Goal: Task Accomplishment & Management: Complete application form

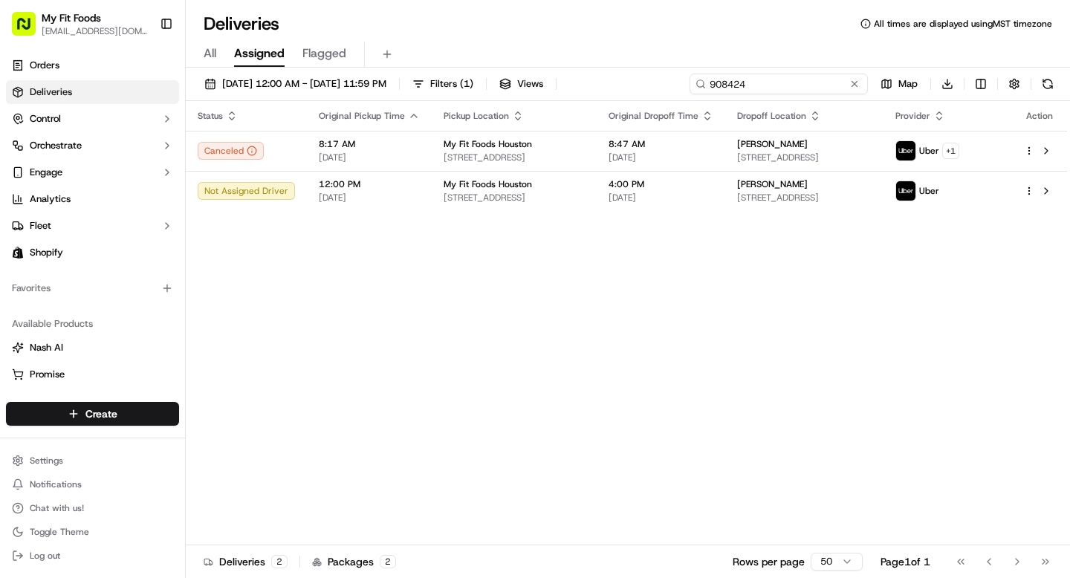
click at [821, 85] on input "908424" at bounding box center [779, 84] width 178 height 21
paste input "40989"
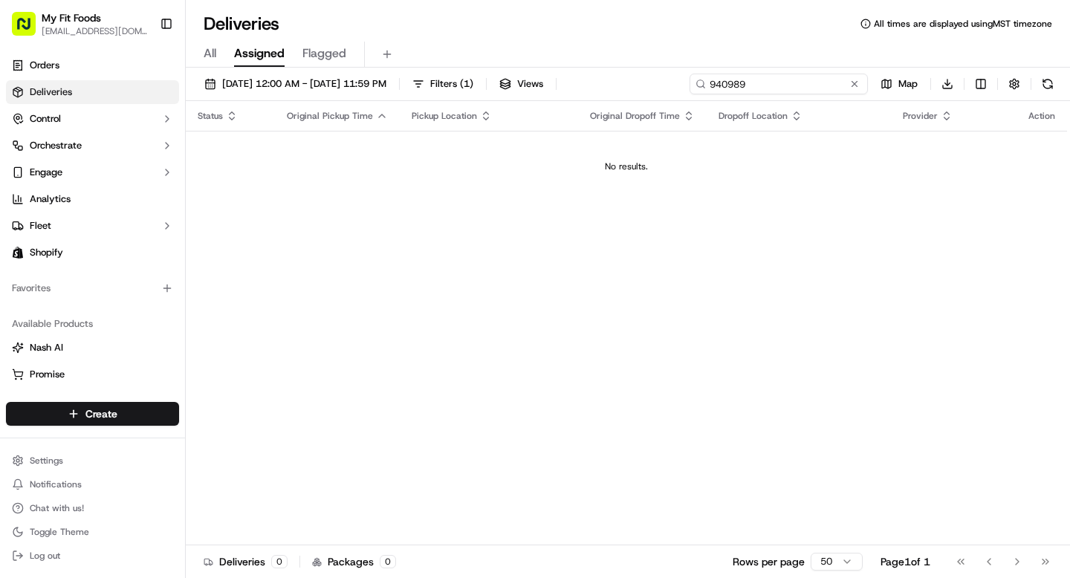
type input "940989"
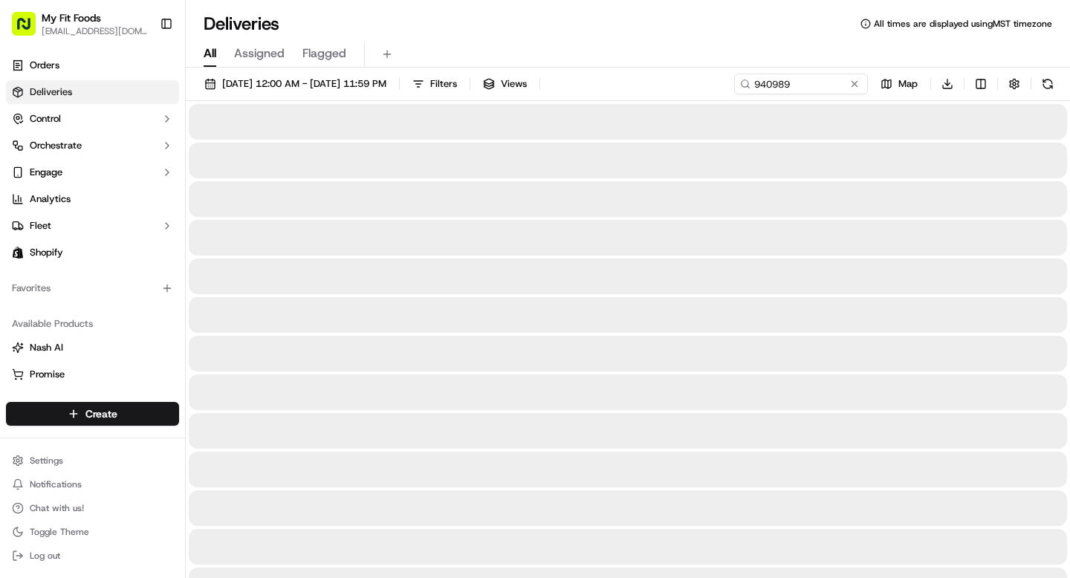
click at [210, 52] on span "All" at bounding box center [210, 54] width 13 height 18
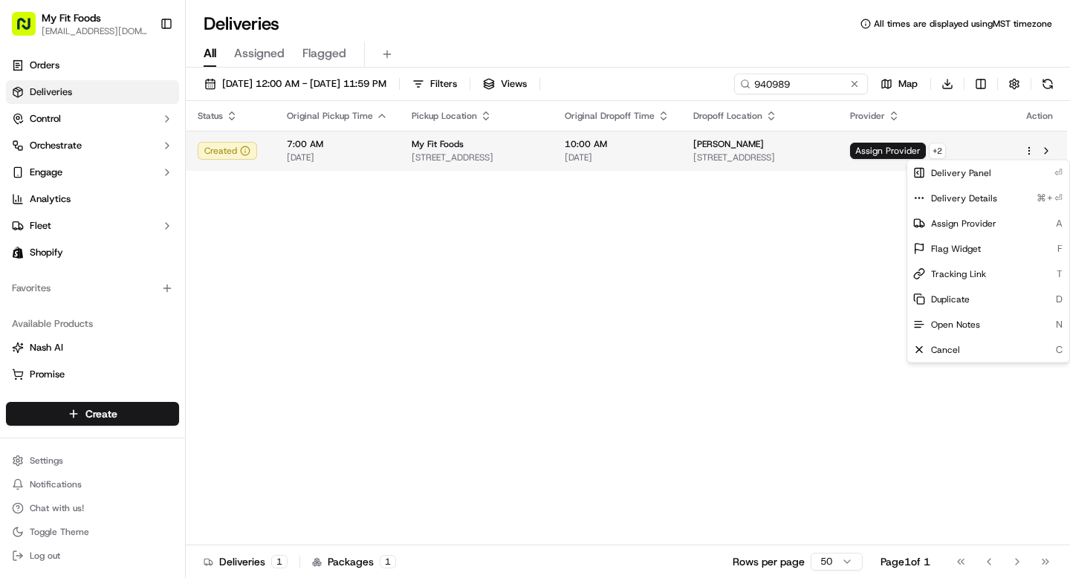
click at [1030, 152] on html "My Fit Foods [EMAIL_ADDRESS][DOMAIN_NAME] Toggle Sidebar Orders Deliveries Cont…" at bounding box center [535, 289] width 1070 height 578
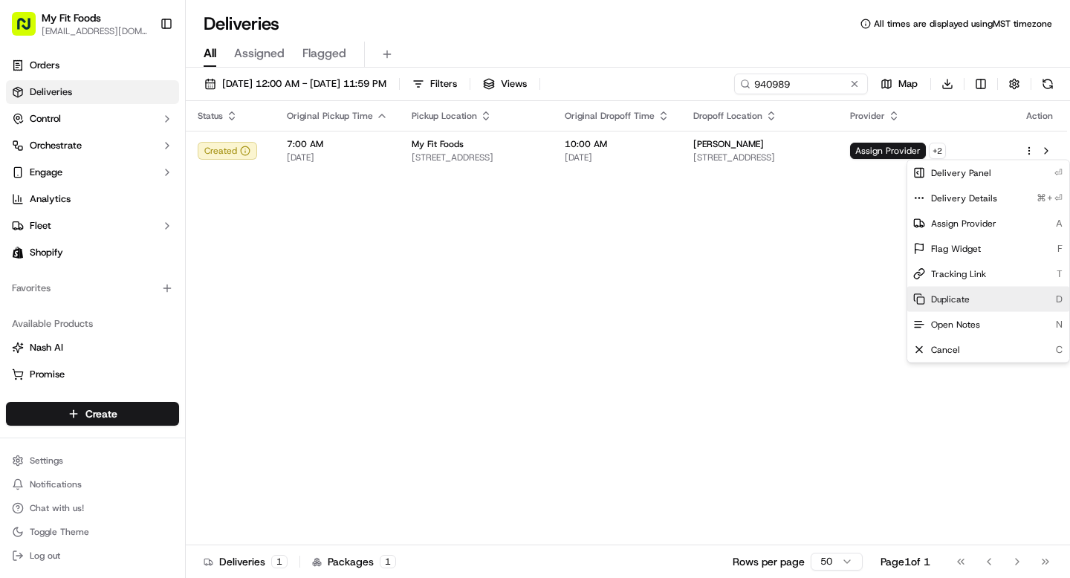
click at [946, 297] on span "Duplicate" at bounding box center [950, 300] width 39 height 12
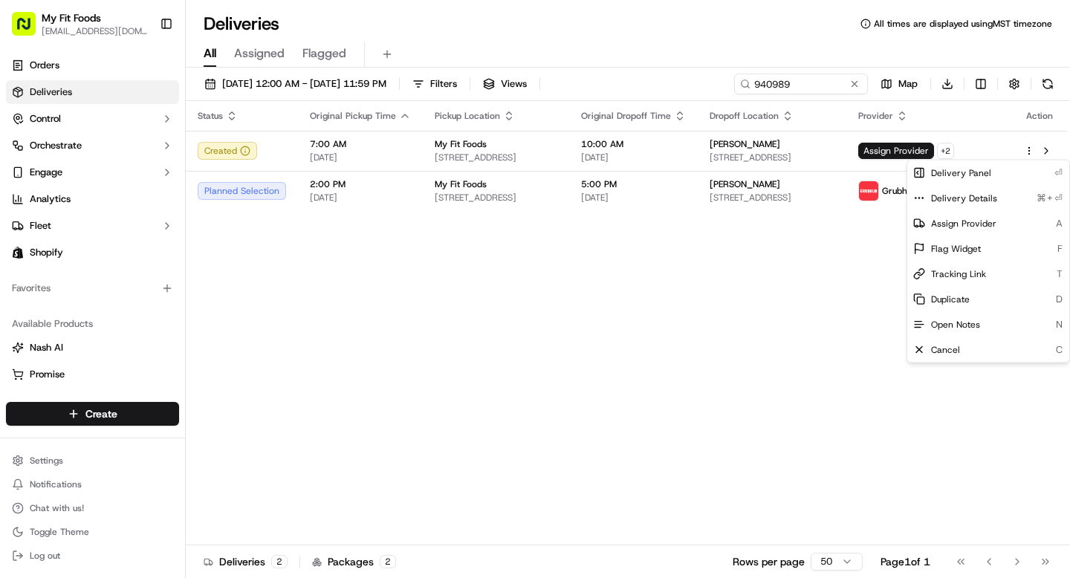
click at [718, 309] on html "My Fit Foods [EMAIL_ADDRESS][DOMAIN_NAME] Toggle Sidebar Orders Deliveries Cont…" at bounding box center [535, 289] width 1070 height 578
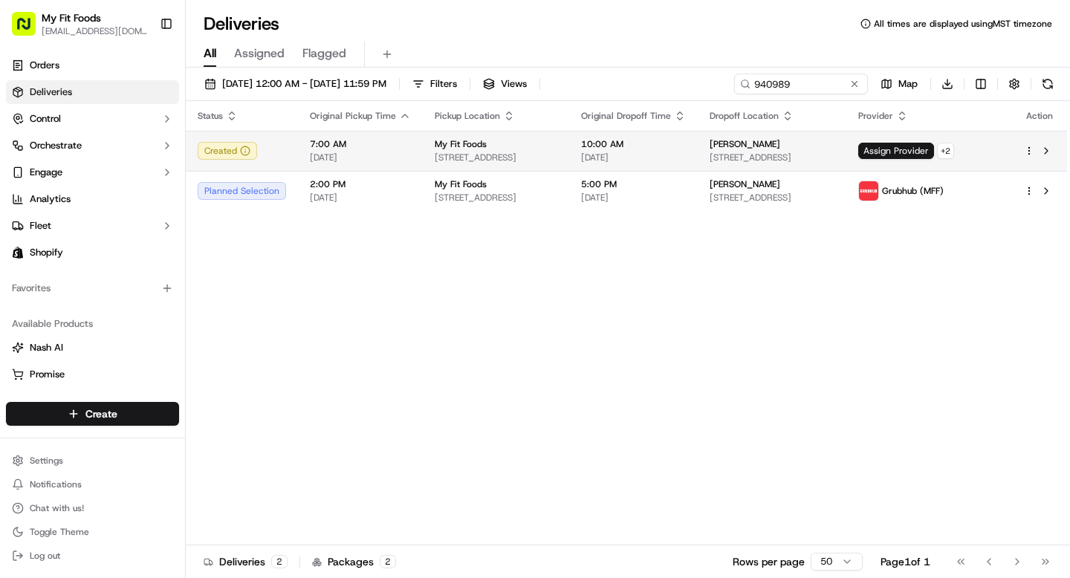
click at [1031, 149] on html "My Fit Foods [EMAIL_ADDRESS][DOMAIN_NAME] Toggle Sidebar Orders Deliveries Cont…" at bounding box center [535, 289] width 1070 height 578
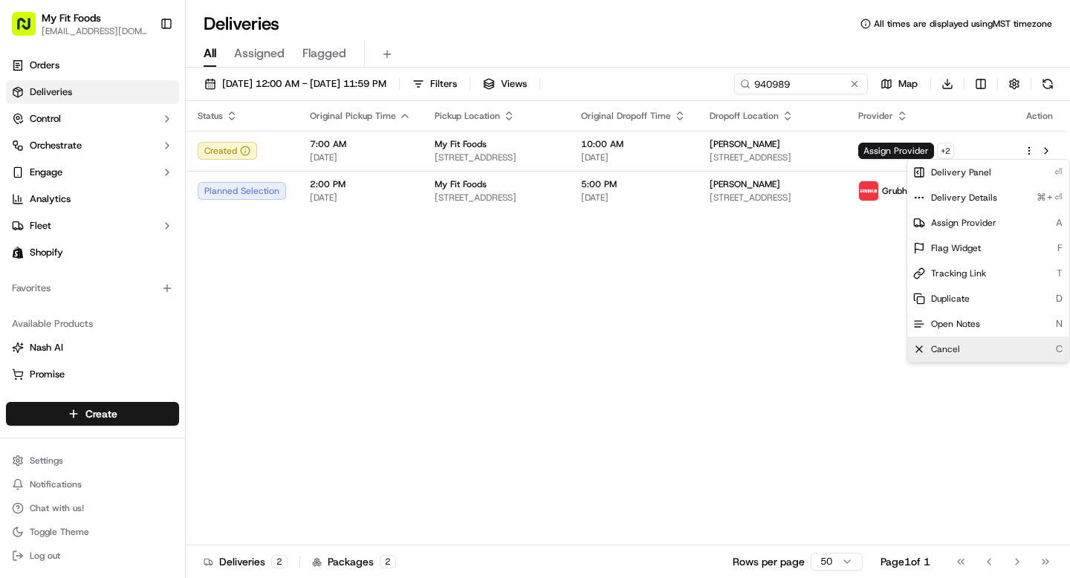
click at [952, 341] on div "Cancel C" at bounding box center [988, 349] width 162 height 25
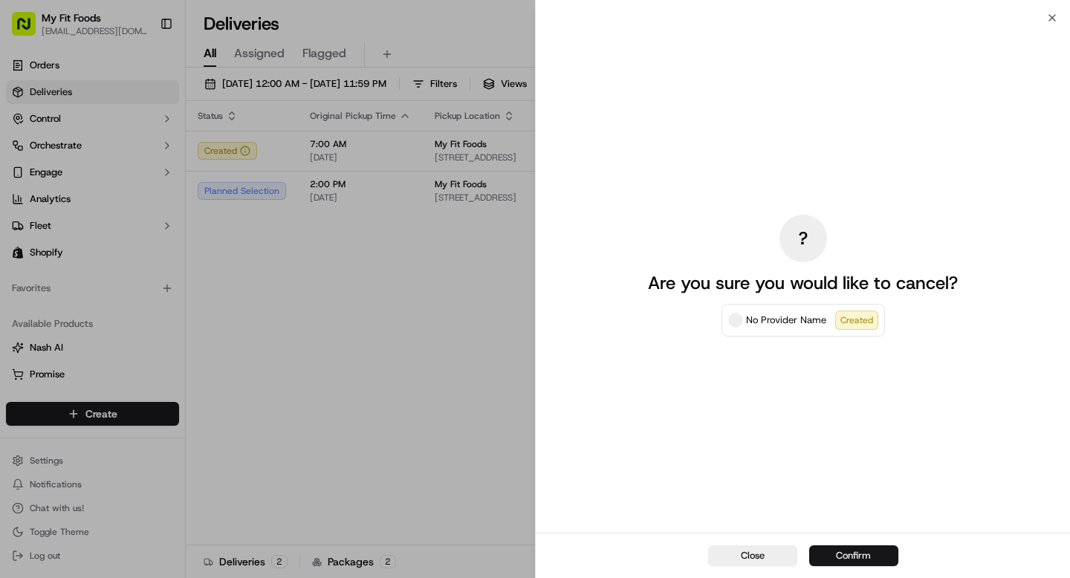
click at [837, 553] on button "Confirm" at bounding box center [853, 555] width 89 height 21
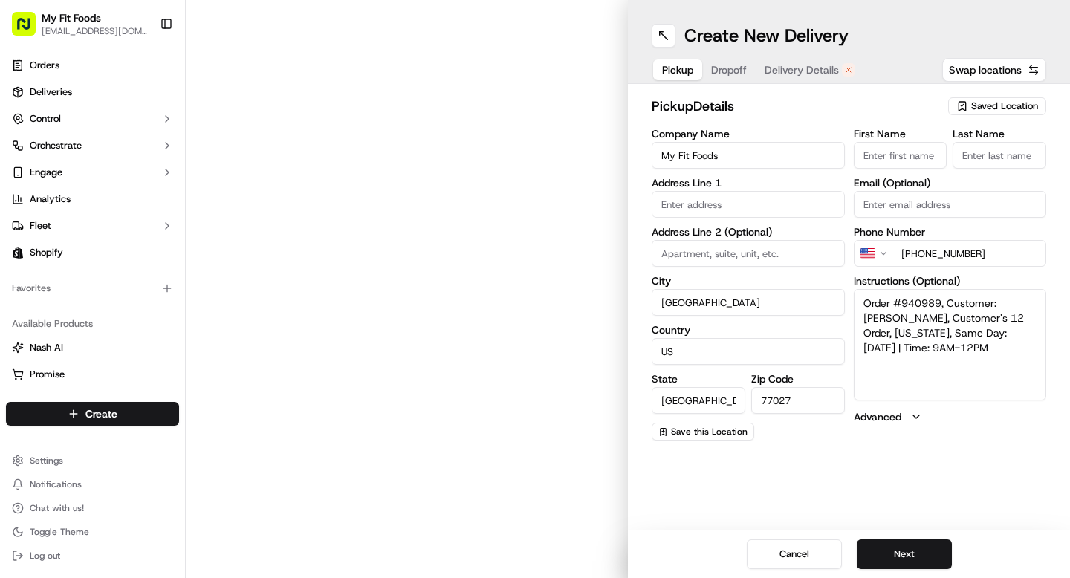
type input "[STREET_ADDRESS]"
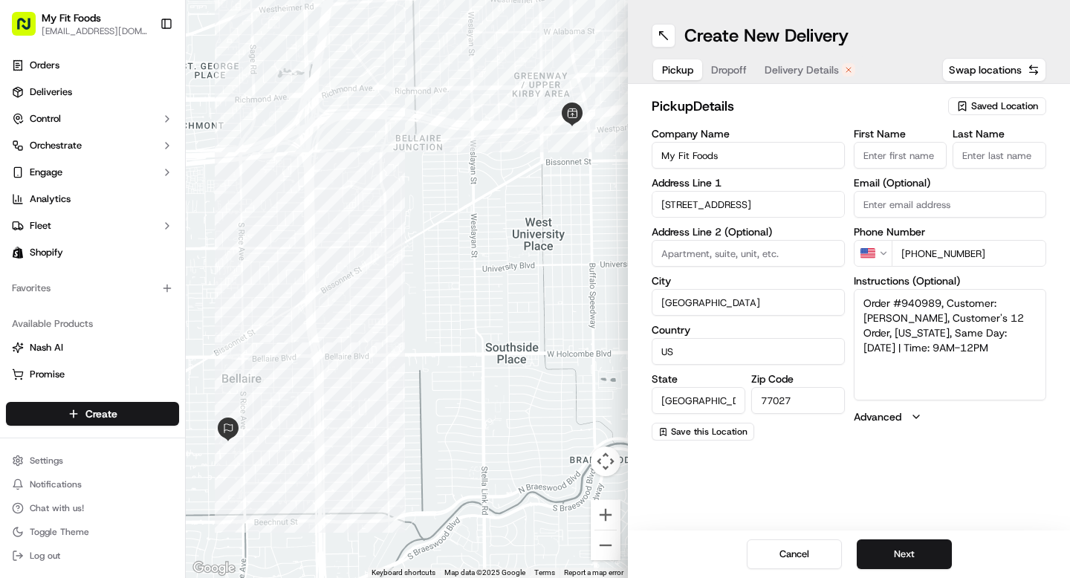
click at [782, 74] on span "Delivery Details" at bounding box center [802, 69] width 74 height 15
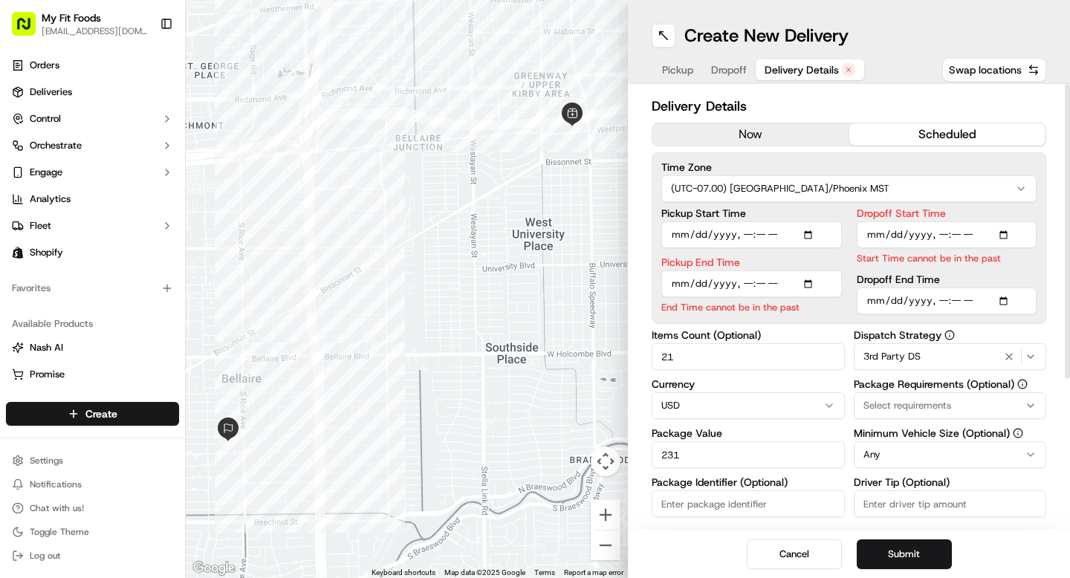
click at [817, 236] on input "Pickup Start Time" at bounding box center [751, 234] width 181 height 27
click at [737, 67] on span "Dropoff" at bounding box center [729, 69] width 36 height 15
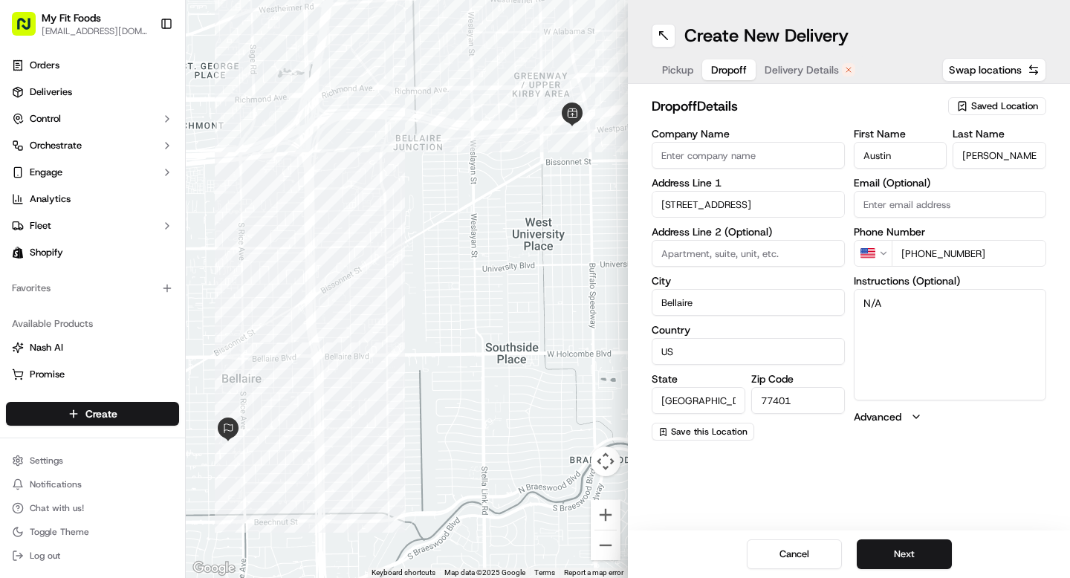
click at [736, 67] on span "Dropoff" at bounding box center [729, 69] width 36 height 15
click at [805, 71] on span "Delivery Details" at bounding box center [802, 69] width 74 height 15
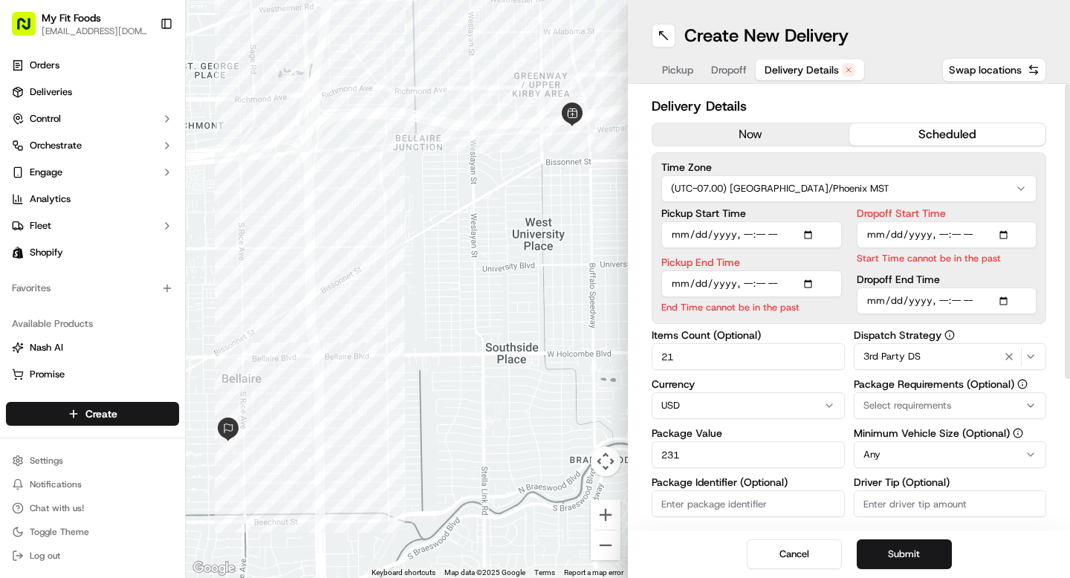
click at [746, 234] on input "Pickup Start Time" at bounding box center [751, 234] width 181 height 27
type input "2025-09-20T14:00"
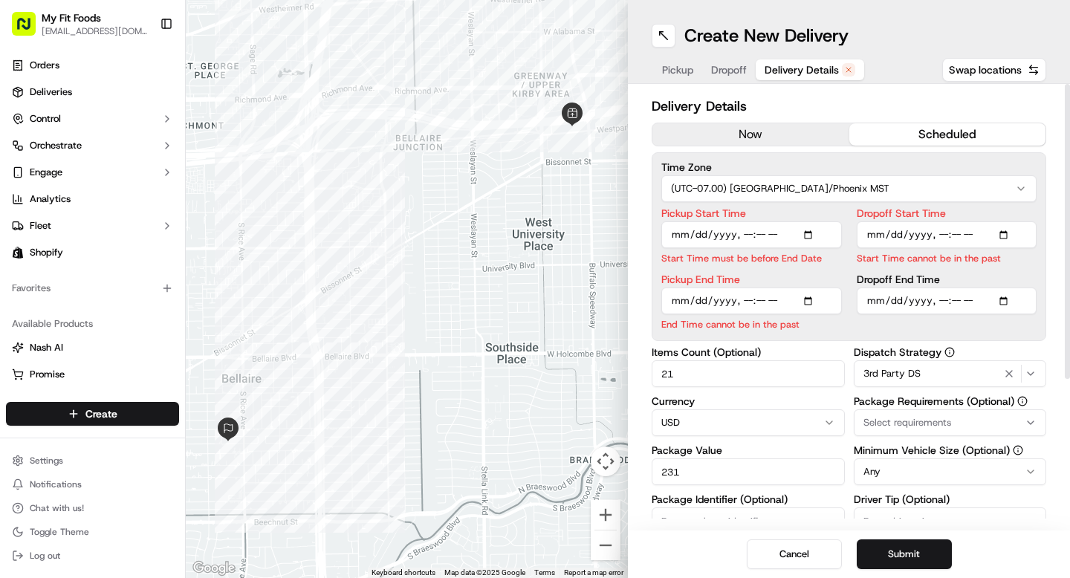
click at [743, 291] on input "Pickup End Time" at bounding box center [751, 301] width 181 height 27
type input "2025-09-20T16:00"
click at [942, 235] on input "Dropoff Start Time" at bounding box center [947, 234] width 181 height 27
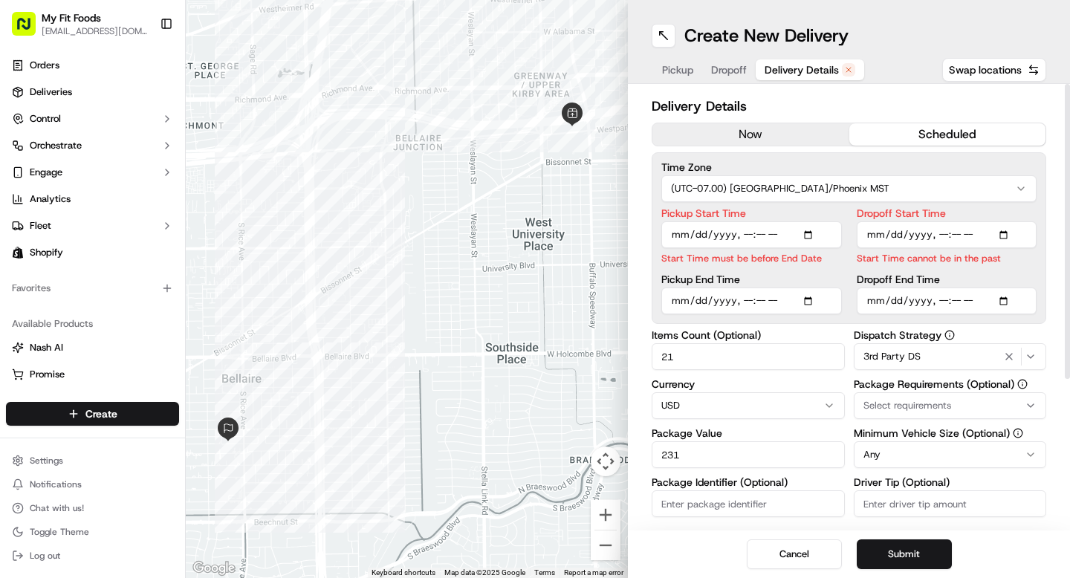
type input "2025-09-20T14:15"
click at [947, 304] on input "Dropoff End Time" at bounding box center [947, 301] width 181 height 27
type input "2025-09-20T17:00"
click at [1048, 470] on div "Delivery Details now scheduled Time Zone (UTC-07.00) America/Phoenix MST Pickup…" at bounding box center [849, 307] width 442 height 447
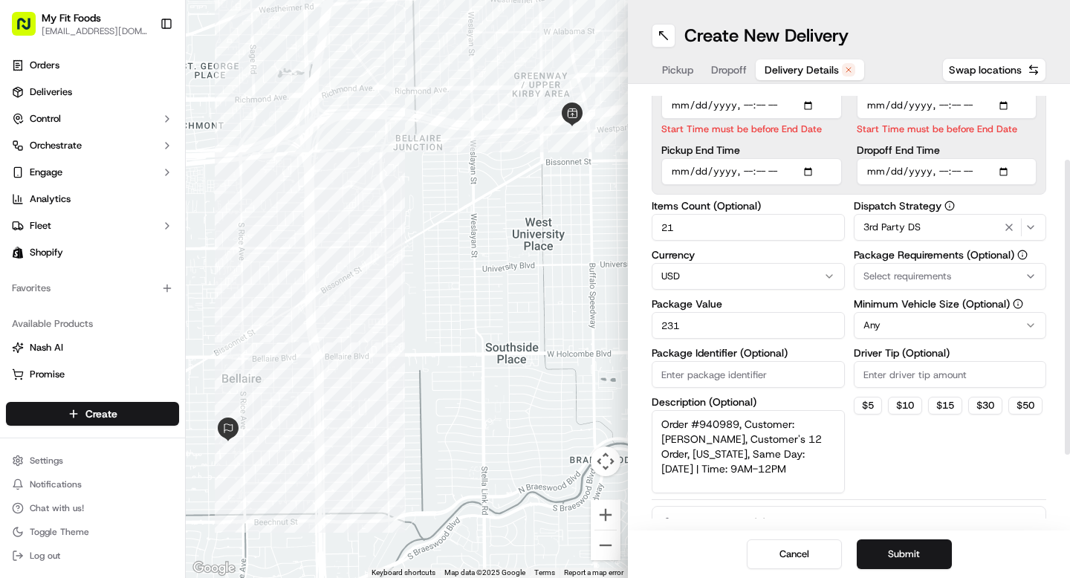
scroll to position [132, 0]
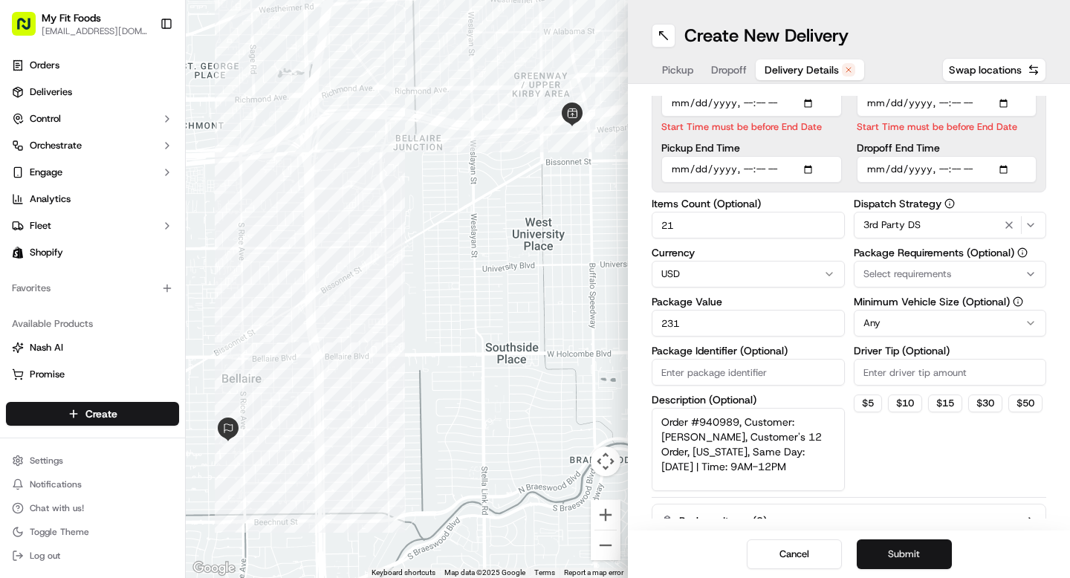
click at [898, 557] on button "Submit" at bounding box center [904, 554] width 95 height 30
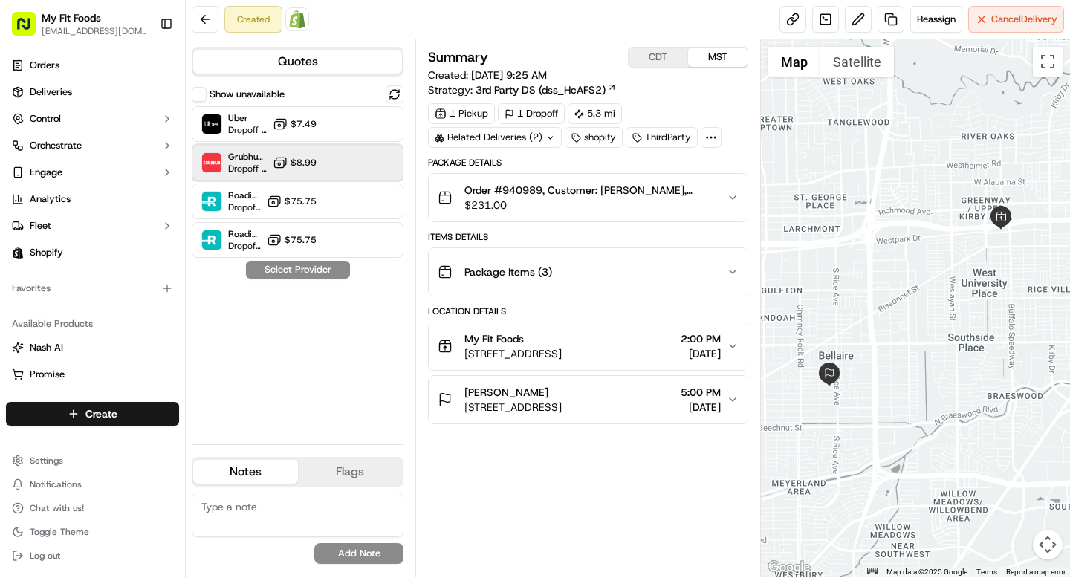
click at [367, 172] on div "Grubhub (MFF) Dropoff ETA 7 hours $8.99" at bounding box center [298, 163] width 212 height 36
click at [733, 197] on icon "button" at bounding box center [733, 197] width 6 height 3
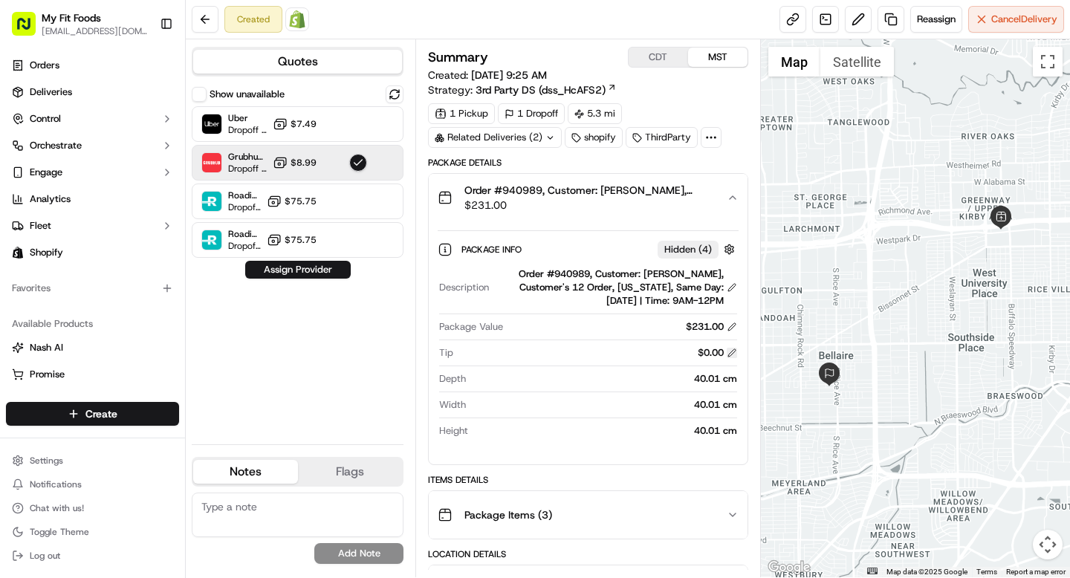
click at [730, 355] on button at bounding box center [732, 353] width 10 height 10
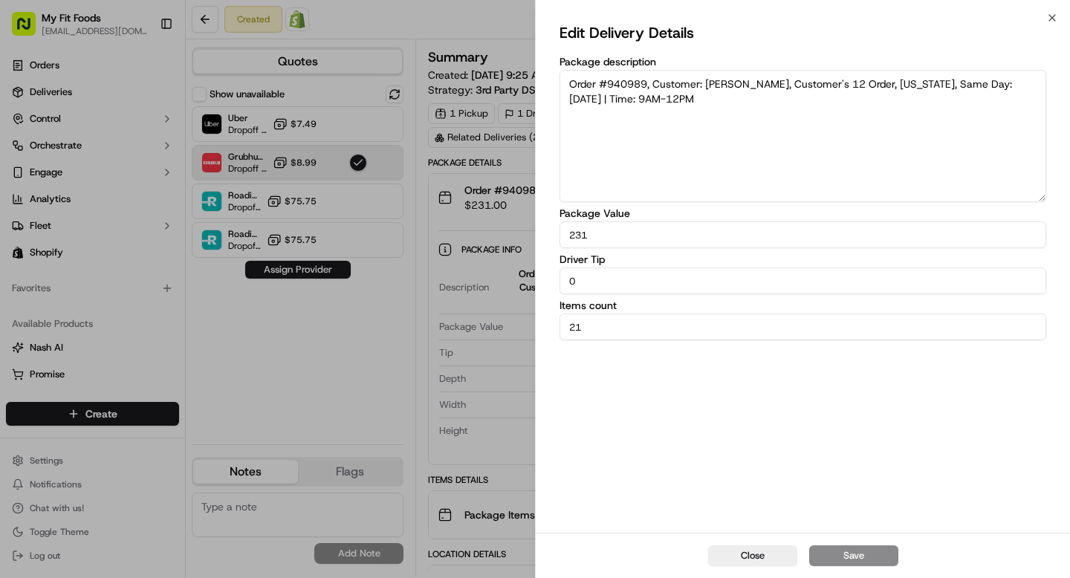
drag, startPoint x: 586, startPoint y: 288, endPoint x: 541, endPoint y: 288, distance: 44.6
click at [543, 288] on div "Edit Delivery Details Package description Order #940989, Customer: Austin Robin…" at bounding box center [803, 275] width 534 height 515
type input "0"
type input "2"
click at [878, 548] on button "Save" at bounding box center [853, 555] width 89 height 21
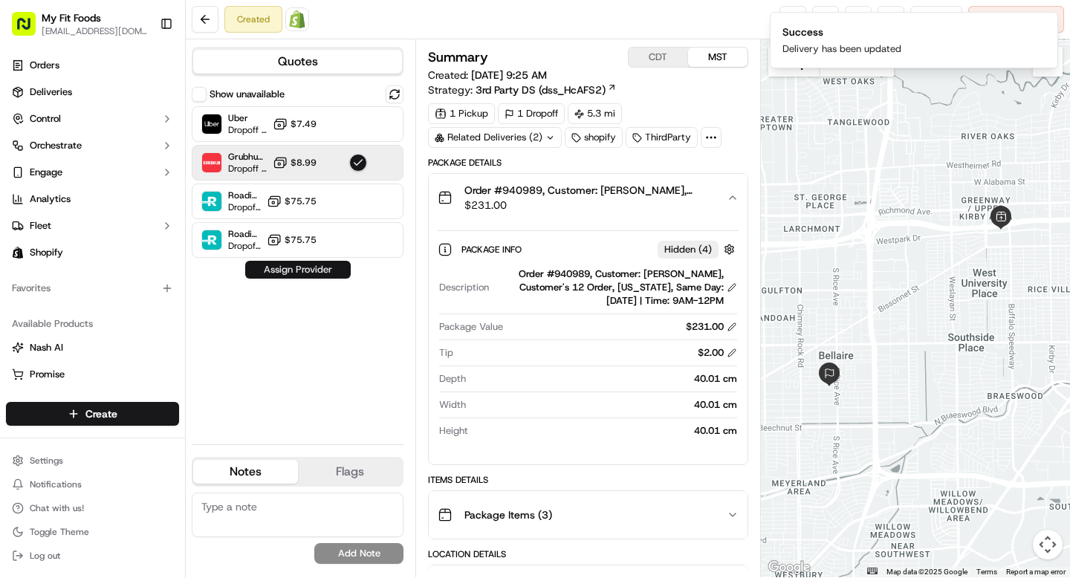
click at [302, 270] on button "Assign Provider" at bounding box center [298, 270] width 106 height 18
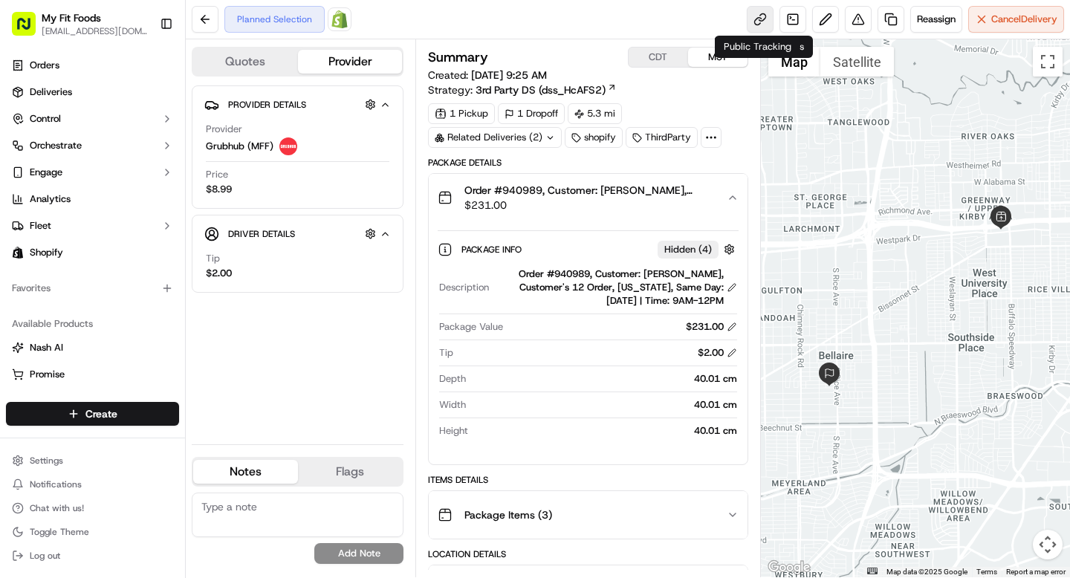
click at [756, 14] on link at bounding box center [760, 19] width 27 height 27
